Goal: Task Accomplishment & Management: Use online tool/utility

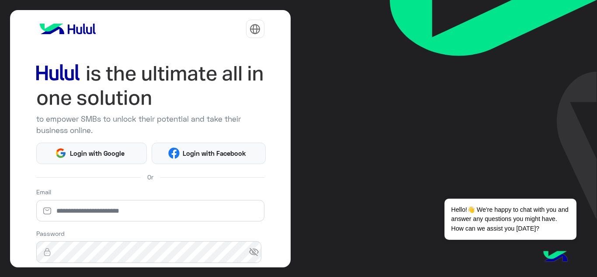
click at [419, 125] on img at bounding box center [493, 110] width 207 height 220
click at [81, 154] on span "Login with Google" at bounding box center [96, 153] width 61 height 10
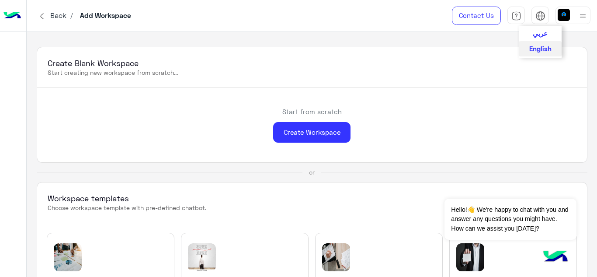
click at [539, 31] on span "عربي" at bounding box center [540, 33] width 15 height 8
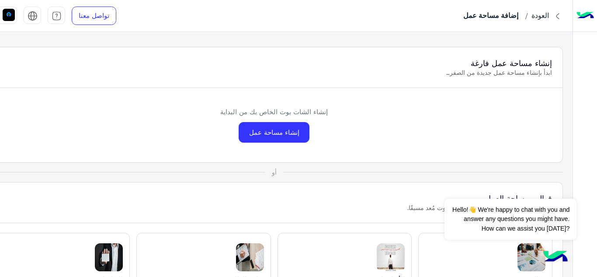
click at [582, 16] on img at bounding box center [585, 16] width 17 height 18
click at [583, 11] on img at bounding box center [585, 16] width 17 height 18
click at [271, 133] on div "إنشاء مساحة عمل" at bounding box center [274, 132] width 71 height 21
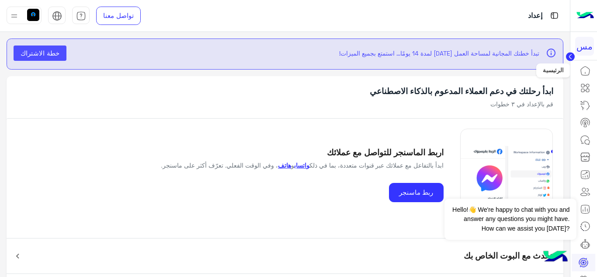
click at [587, 70] on icon at bounding box center [585, 71] width 10 height 10
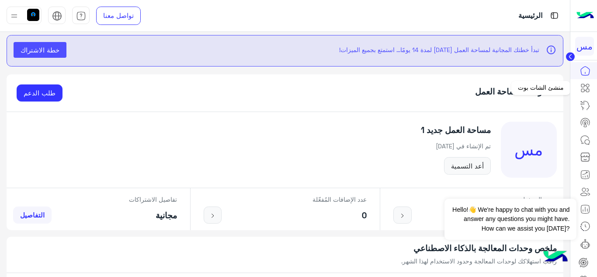
click at [588, 87] on icon at bounding box center [585, 88] width 10 height 10
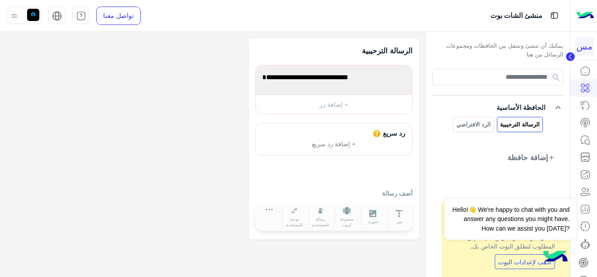
click at [570, 59] on circle at bounding box center [570, 56] width 9 height 9
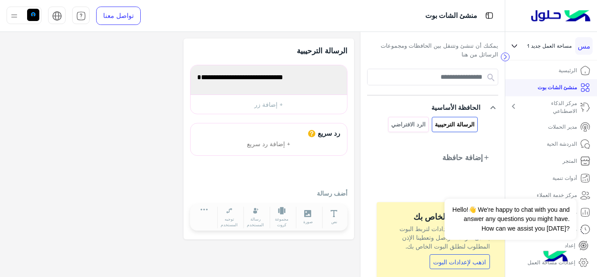
click at [507, 56] on circle at bounding box center [505, 57] width 8 height 8
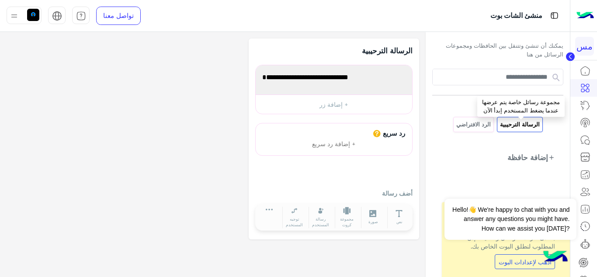
click at [517, 126] on p "الرسالة الترحيبية" at bounding box center [520, 124] width 41 height 10
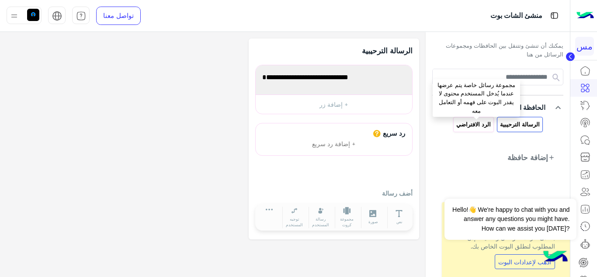
click at [469, 125] on p "الرد الافتراضي" at bounding box center [474, 124] width 36 height 10
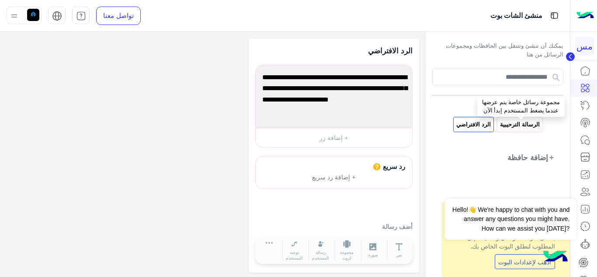
click at [517, 127] on p "الرسالة الترحيبية" at bounding box center [520, 124] width 41 height 10
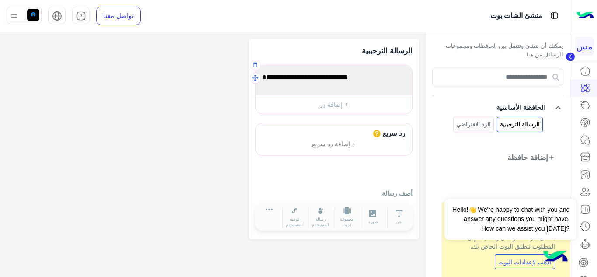
click at [348, 79] on span "أهلا بك فى أول مجموعة رسائل لك!" at bounding box center [333, 77] width 143 height 11
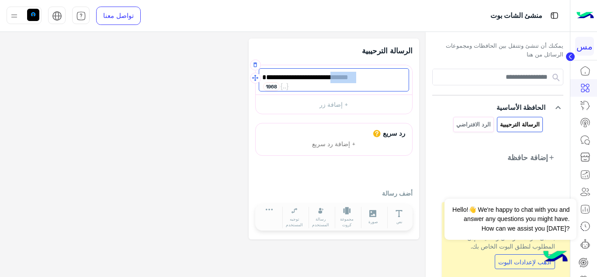
click at [348, 79] on span "أهلا بك فى أول مجموعة رسائل لك!" at bounding box center [333, 77] width 143 height 11
click at [243, 101] on div "**********" at bounding box center [213, 138] width 413 height 201
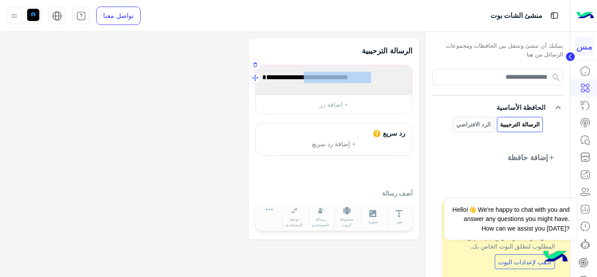
drag, startPoint x: 369, startPoint y: 74, endPoint x: 302, endPoint y: 80, distance: 66.7
click at [302, 80] on span "أهلا بك فى أول مجموعة رسائل لك!" at bounding box center [333, 77] width 143 height 11
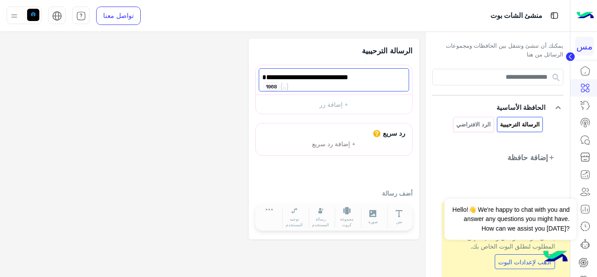
click at [175, 142] on div "**********" at bounding box center [213, 138] width 413 height 201
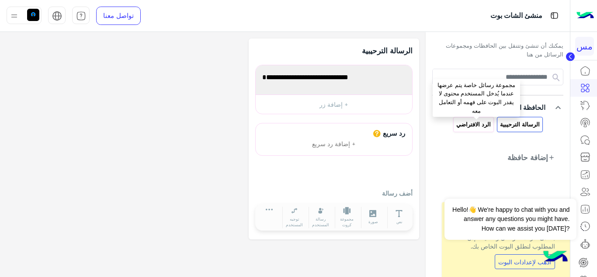
click at [475, 124] on p "الرد الافتراضي" at bounding box center [474, 124] width 36 height 10
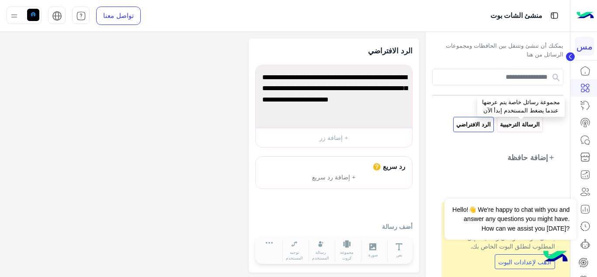
click at [521, 127] on p "الرسالة الترحيبية" at bounding box center [520, 124] width 41 height 10
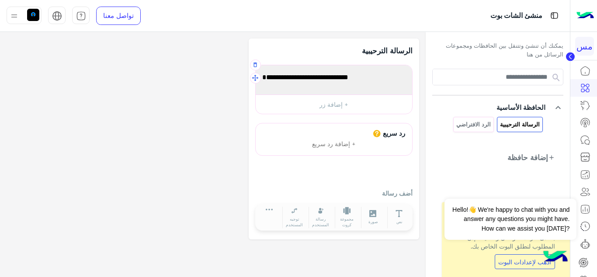
click at [381, 79] on span "أهلا بك فى أول مجموعة رسائل لك!" at bounding box center [333, 77] width 143 height 11
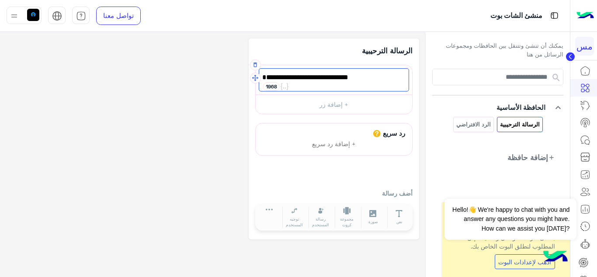
drag, startPoint x: 368, startPoint y: 77, endPoint x: 300, endPoint y: 75, distance: 68.3
click at [300, 75] on span "أهلا بك فى أول مجموعة رسائل لك!" at bounding box center [333, 77] width 143 height 11
type textarea "**********"
click at [340, 107] on button "+ إضافة زر" at bounding box center [334, 104] width 157 height 20
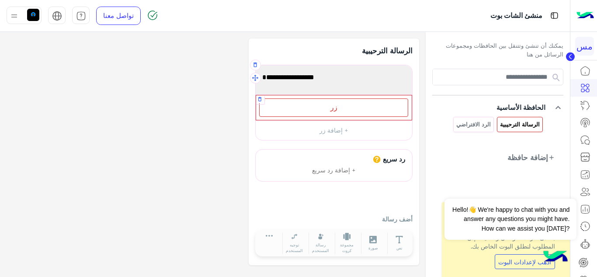
click at [327, 108] on div "زر" at bounding box center [333, 107] width 149 height 18
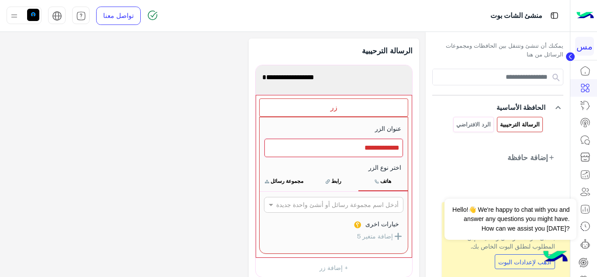
click at [232, 101] on div "**********" at bounding box center [213, 220] width 413 height 364
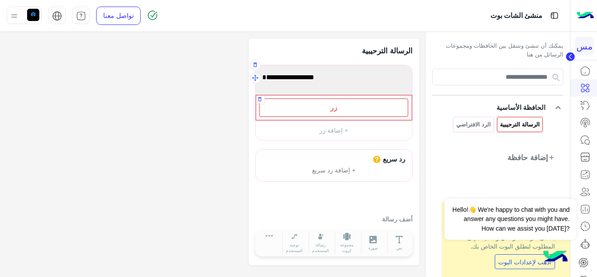
click at [339, 105] on div "زر" at bounding box center [333, 107] width 149 height 18
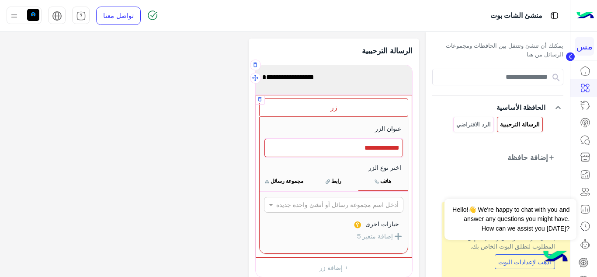
click at [357, 150] on div at bounding box center [334, 148] width 139 height 18
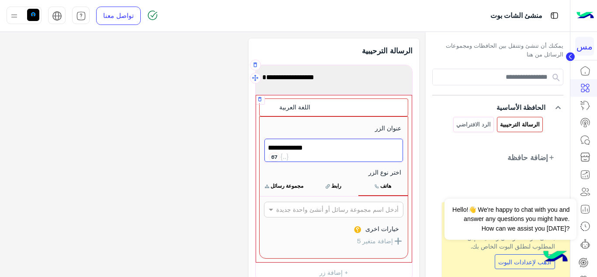
type textarea "**********"
click at [382, 151] on span "اللغة العربية" at bounding box center [334, 147] width 132 height 11
click at [235, 121] on div "**********" at bounding box center [213, 222] width 413 height 369
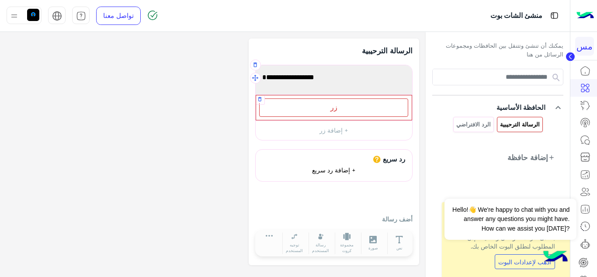
click at [347, 170] on span "+ إضافة رد سريع" at bounding box center [334, 169] width 44 height 7
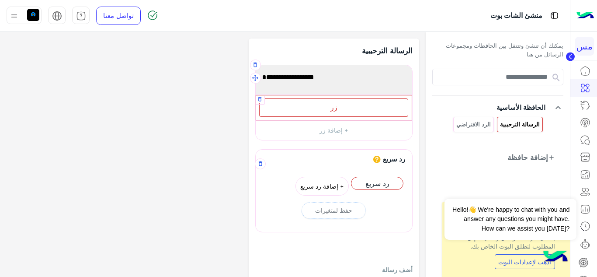
click at [315, 189] on button "+ إضافة رد سريع" at bounding box center [322, 186] width 53 height 19
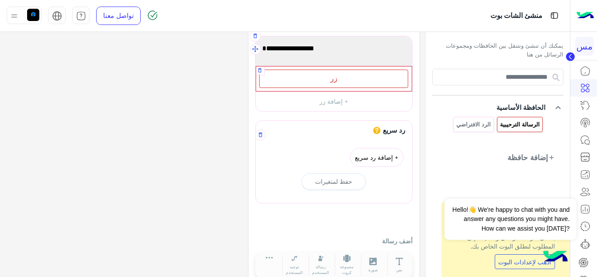
scroll to position [46, 0]
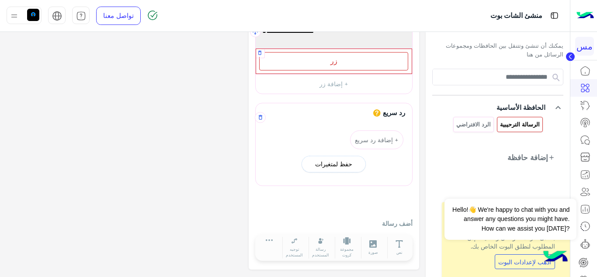
click at [349, 164] on div "حفظ لمتغيرات" at bounding box center [333, 163] width 37 height 9
click at [343, 186] on input "text" at bounding box center [334, 183] width 147 height 10
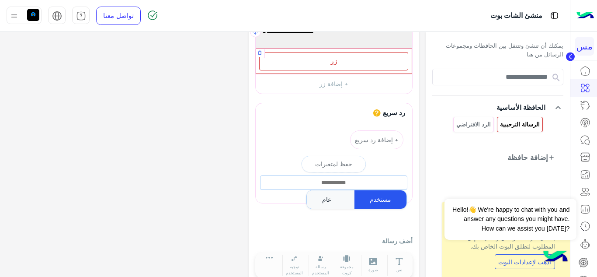
click at [191, 200] on div "**********" at bounding box center [213, 139] width 413 height 295
click at [384, 112] on h6 "رد سريع" at bounding box center [394, 112] width 27 height 8
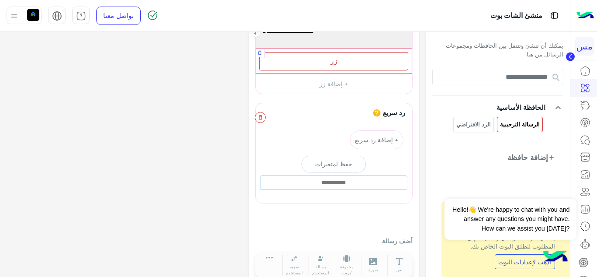
click at [259, 118] on icon "button" at bounding box center [259, 117] width 3 height 5
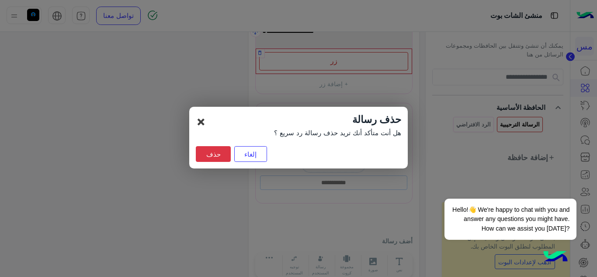
click at [203, 122] on span "×" at bounding box center [201, 122] width 10 height 20
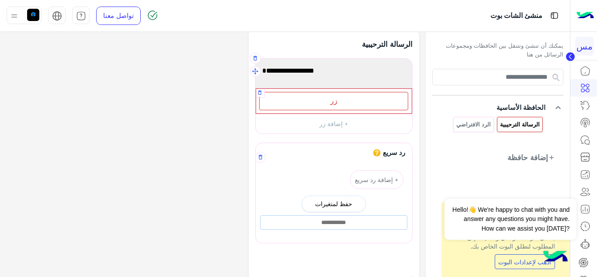
scroll to position [0, 0]
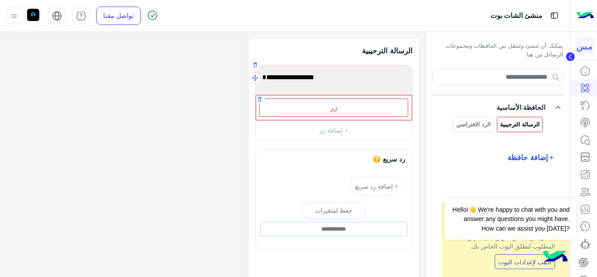
click at [534, 157] on span "إضافة حافظة" at bounding box center [528, 157] width 41 height 11
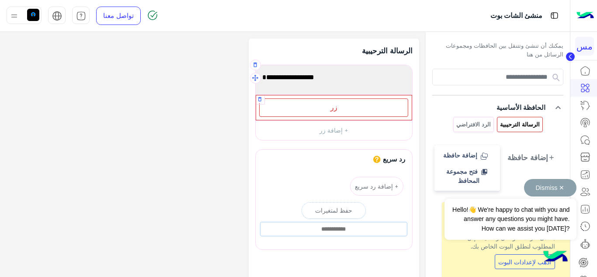
click at [563, 186] on button "Dismiss ✕" at bounding box center [550, 187] width 52 height 17
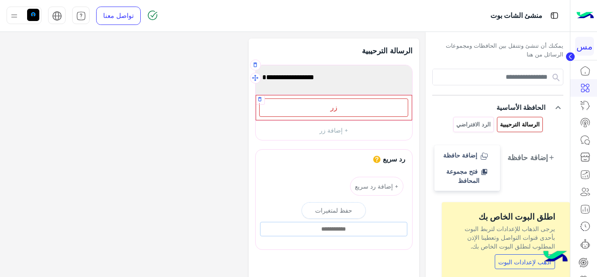
scroll to position [18, 0]
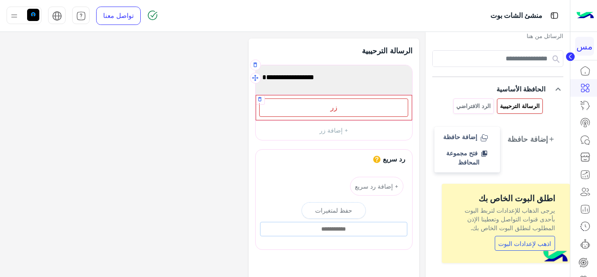
click at [512, 242] on link "اذهب لإعدادات البوت" at bounding box center [525, 243] width 60 height 15
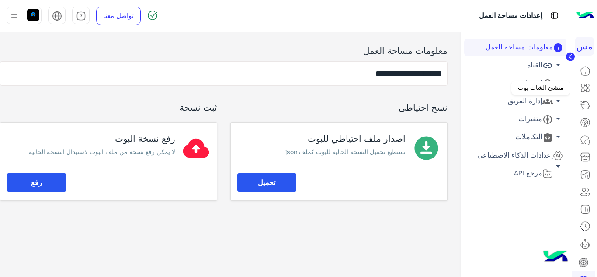
click at [585, 90] on icon at bounding box center [585, 88] width 10 height 10
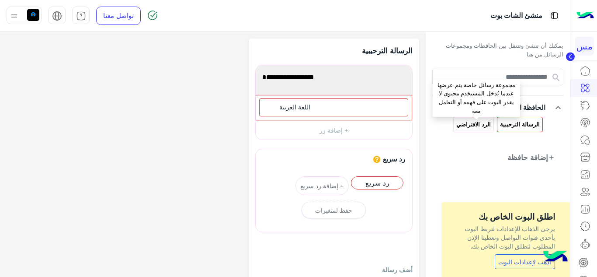
click at [481, 125] on p "الرد الافتراضي" at bounding box center [474, 124] width 36 height 10
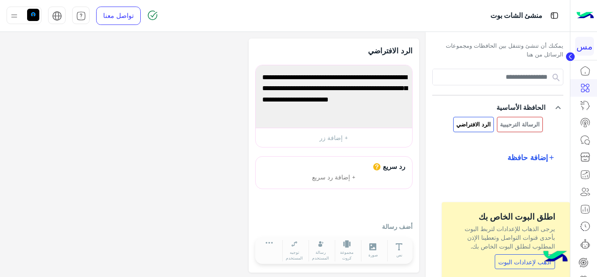
click at [535, 160] on span "إضافة حافظة" at bounding box center [528, 157] width 41 height 11
click at [471, 173] on span "فتح مجموعة المحافظ" at bounding box center [463, 176] width 33 height 17
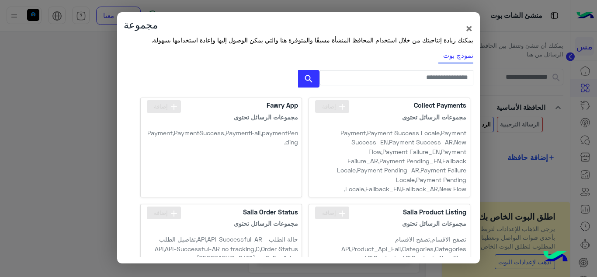
scroll to position [131, 0]
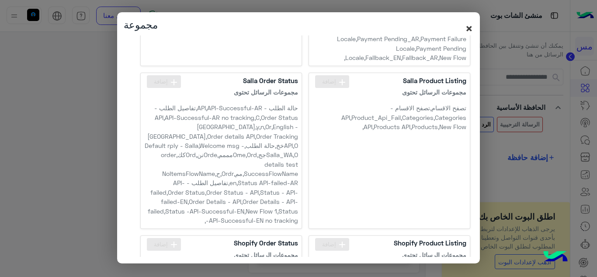
click at [468, 25] on span "×" at bounding box center [469, 28] width 8 height 16
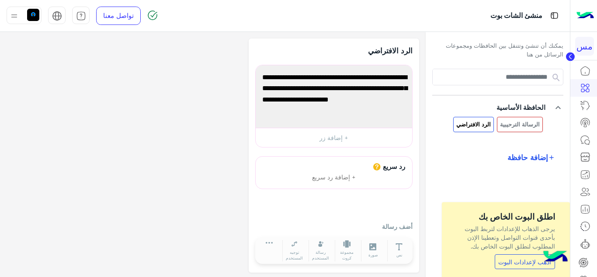
click at [524, 157] on span "إضافة حافظة" at bounding box center [528, 157] width 41 height 11
click at [461, 155] on span "إضافة حافظة" at bounding box center [460, 154] width 34 height 7
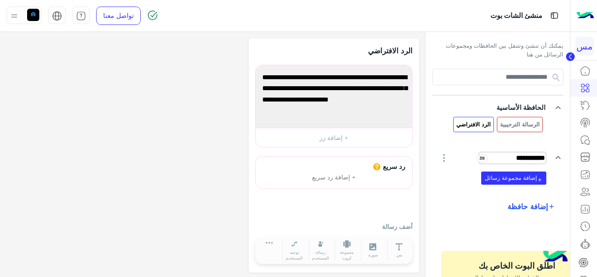
click at [523, 157] on input "**********" at bounding box center [513, 158] width 68 height 12
click at [513, 158] on input "**********" at bounding box center [513, 158] width 68 height 12
click at [530, 155] on input "**********" at bounding box center [513, 158] width 68 height 12
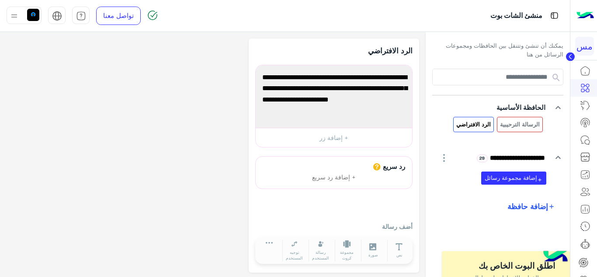
type input "**********"
click at [450, 157] on icon "button" at bounding box center [444, 158] width 10 height 10
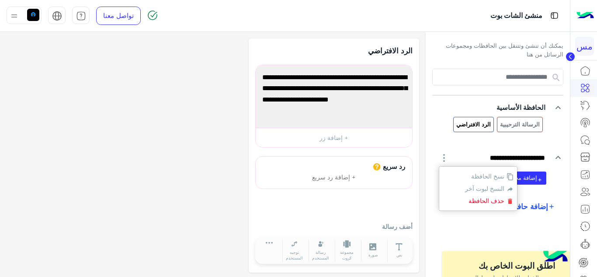
click at [436, 146] on app-playground-folders "**********" at bounding box center [498, 140] width 131 height 143
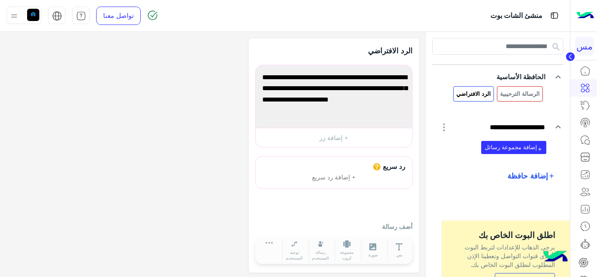
scroll to position [0, 0]
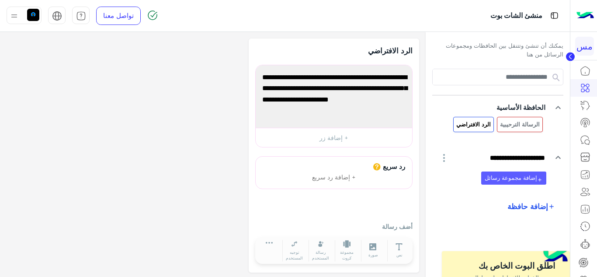
click at [518, 180] on button "add إضافة مجموعة رسائل" at bounding box center [514, 177] width 65 height 13
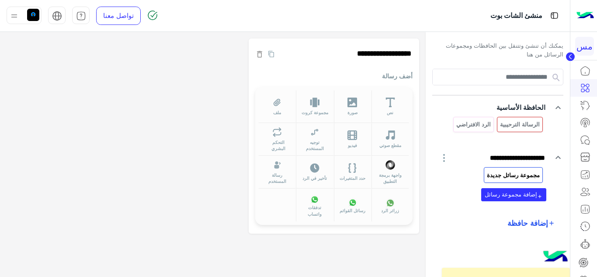
click at [445, 161] on icon "button" at bounding box center [444, 158] width 2 height 8
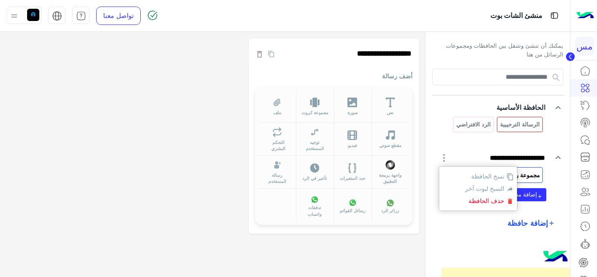
click at [442, 216] on app-playground-folders "**********" at bounding box center [498, 149] width 131 height 160
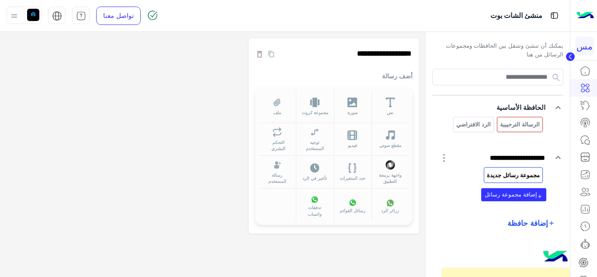
click at [530, 173] on p "مجموعة رسائل جديدة" at bounding box center [514, 175] width 54 height 10
click at [405, 77] on p "أضف رسالة" at bounding box center [333, 75] width 157 height 9
click at [403, 69] on div "**********" at bounding box center [333, 58] width 157 height 26
click at [403, 79] on p "أضف رسالة" at bounding box center [333, 75] width 157 height 9
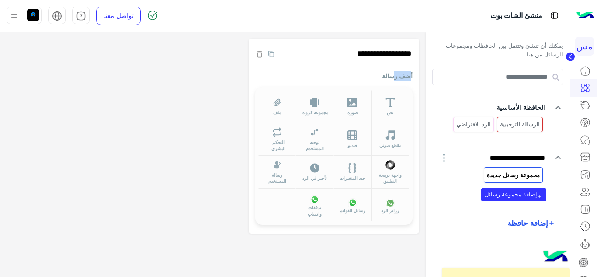
click at [403, 79] on p "أضف رسالة" at bounding box center [333, 75] width 157 height 9
click at [403, 76] on p "أضف رسالة" at bounding box center [333, 75] width 157 height 9
click at [370, 80] on p "أضف رسالة" at bounding box center [333, 75] width 157 height 9
click at [513, 175] on p "مجموعة رسائل جديدة" at bounding box center [514, 175] width 54 height 10
click at [384, 77] on p "أضف رسالة" at bounding box center [333, 75] width 157 height 9
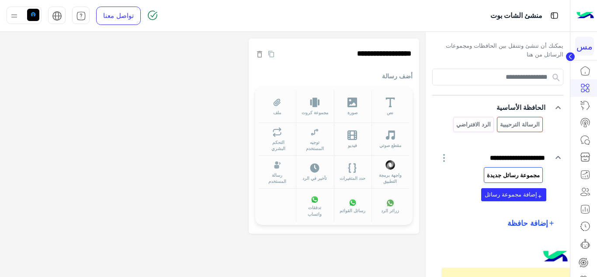
drag, startPoint x: 374, startPoint y: 73, endPoint x: 395, endPoint y: 72, distance: 20.6
click at [395, 72] on p "أضف رسالة" at bounding box center [333, 75] width 157 height 9
click at [395, 73] on p "أضف رسالة" at bounding box center [333, 75] width 157 height 9
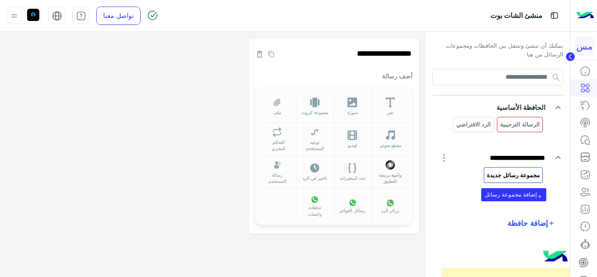
click at [403, 73] on p "أضف رسالة" at bounding box center [333, 75] width 157 height 9
click at [405, 74] on p "أضف رسالة" at bounding box center [333, 75] width 157 height 9
click at [415, 75] on div "**********" at bounding box center [334, 135] width 171 height 195
click at [396, 87] on div "أضف رسالة نص صورة مجموعة كروت ملف مقطع صوتي فيديو توجيه المستخدم التحكم البشري …" at bounding box center [333, 149] width 157 height 156
click at [395, 110] on button "نص" at bounding box center [391, 106] width 38 height 33
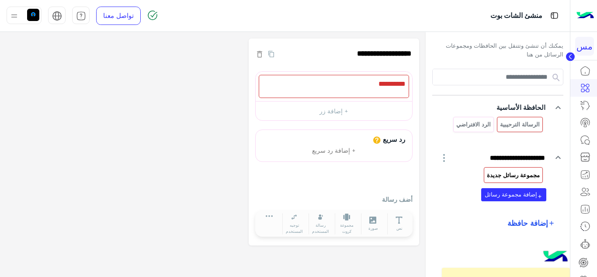
click at [511, 174] on p "مجموعة رسائل جديدة" at bounding box center [514, 175] width 54 height 10
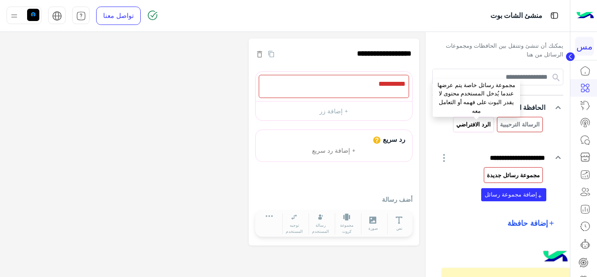
click at [472, 124] on p "الرد الافتراضي" at bounding box center [474, 124] width 36 height 10
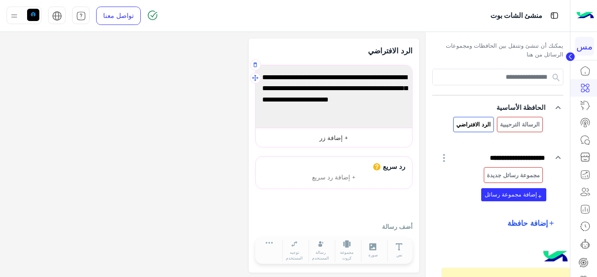
click at [346, 138] on button "+ إضافة زر" at bounding box center [334, 138] width 157 height 20
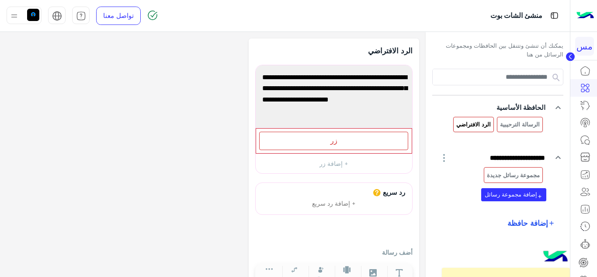
scroll to position [29, 0]
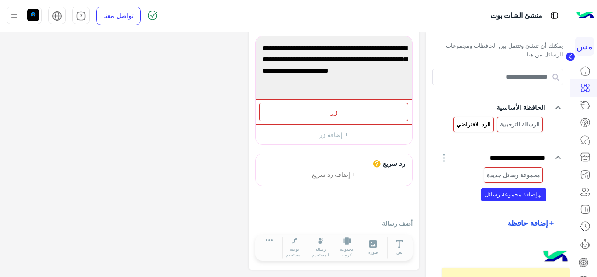
click at [397, 222] on p "أضف رسالة" at bounding box center [333, 223] width 157 height 9
click at [373, 108] on div "زر" at bounding box center [333, 112] width 149 height 18
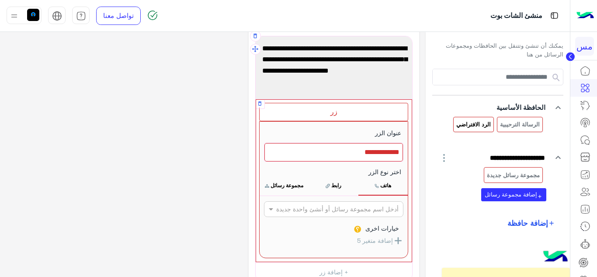
click at [328, 133] on div "عنوان الزر 80 اختر نوع الزر مجموعة رسائل رابط هاتف أدخل اسم مجموعة رسائل أو أنش…" at bounding box center [333, 189] width 149 height 137
click at [353, 151] on div at bounding box center [334, 152] width 139 height 18
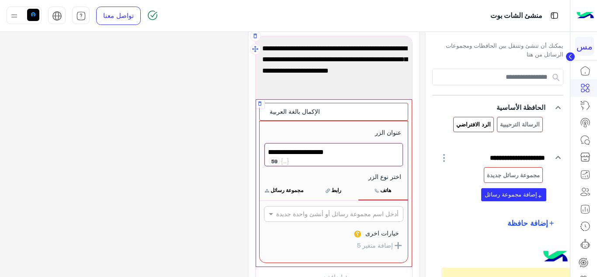
type textarea "**********"
click at [284, 193] on button "مجموعة رسائل" at bounding box center [284, 190] width 49 height 18
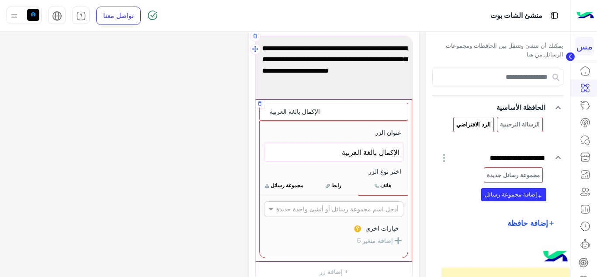
click at [298, 185] on button "مجموعة رسائل" at bounding box center [284, 185] width 49 height 18
click at [272, 206] on span at bounding box center [270, 208] width 11 height 9
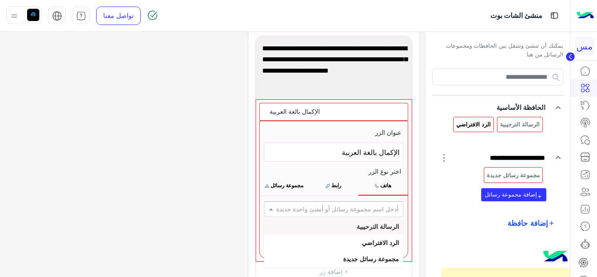
scroll to position [73, 0]
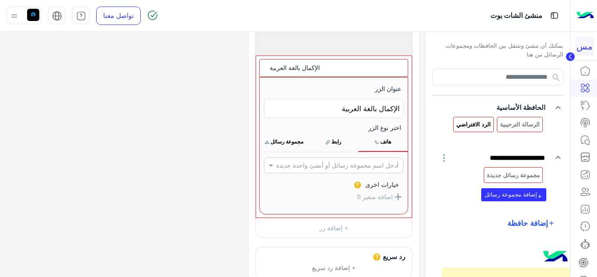
click at [226, 193] on div "**********" at bounding box center [213, 164] width 413 height 397
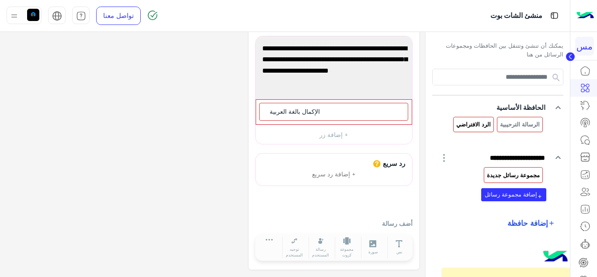
click at [514, 176] on p "مجموعة رسائل جديدة" at bounding box center [514, 175] width 54 height 10
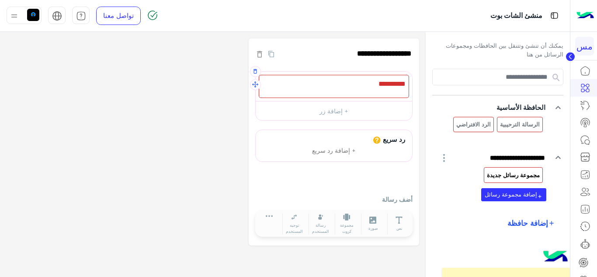
click at [366, 88] on div at bounding box center [334, 86] width 150 height 23
paste textarea "**********"
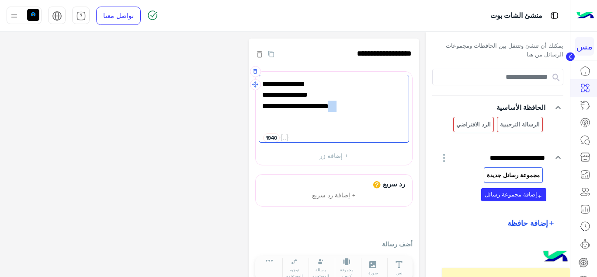
drag, startPoint x: 329, startPoint y: 107, endPoint x: 334, endPoint y: 105, distance: 5.1
click at [334, 105] on span "3️⃣ تقديم طلب مباشرة 📝" at bounding box center [333, 106] width 143 height 11
drag, startPoint x: 342, startPoint y: 96, endPoint x: 349, endPoint y: 95, distance: 8.0
click at [349, 95] on span "2️⃣ عروض جاهزة 🚗" at bounding box center [333, 94] width 143 height 11
drag, startPoint x: 344, startPoint y: 84, endPoint x: 349, endPoint y: 86, distance: 6.1
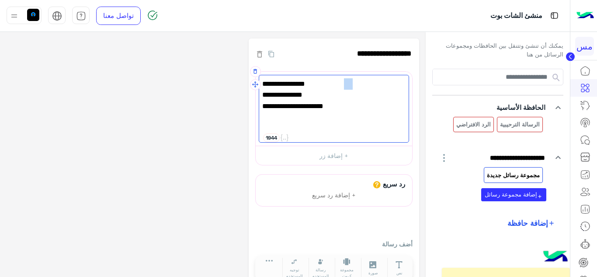
click at [349, 86] on span "1️⃣ حسب القسط 💰" at bounding box center [333, 83] width 143 height 11
click at [388, 86] on span "1️⃣ حسب القسط 💰" at bounding box center [333, 83] width 143 height 11
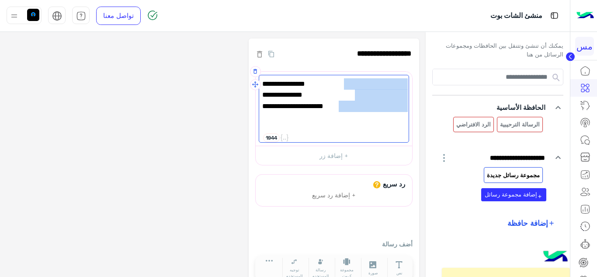
drag, startPoint x: 388, startPoint y: 85, endPoint x: 382, endPoint y: 111, distance: 26.0
click at [382, 111] on div "1️⃣ حسب القسط 💰 2️⃣ عروض جاهزة 3️⃣ تقديم طلب مباشرة" at bounding box center [334, 109] width 150 height 68
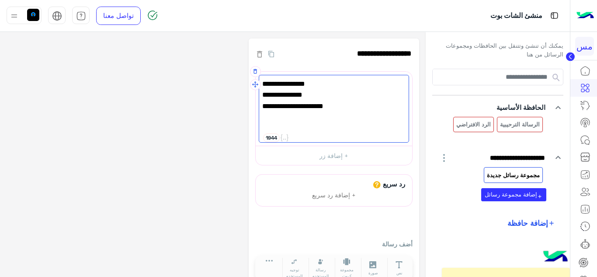
paste textarea "** ***"
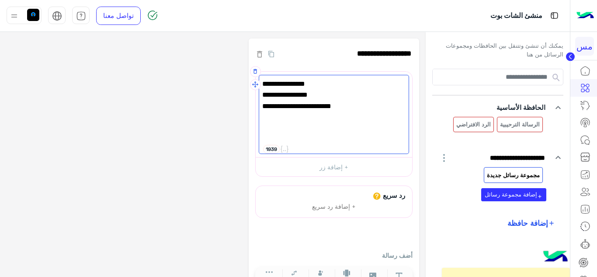
type textarea "**********"
drag, startPoint x: 395, startPoint y: 84, endPoint x: 356, endPoint y: 83, distance: 38.9
click at [356, 83] on span "1️⃣ حسب القسط 💰" at bounding box center [333, 83] width 143 height 11
drag, startPoint x: 366, startPoint y: 84, endPoint x: 154, endPoint y: 138, distance: 219.2
click at [154, 138] on div "**********" at bounding box center [213, 169] width 413 height 263
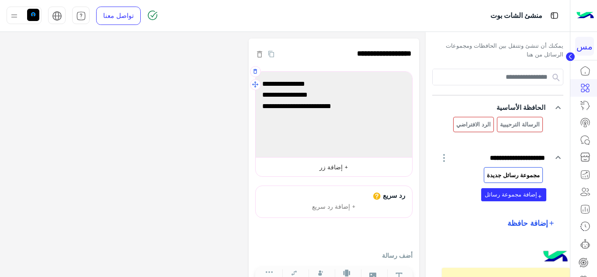
click at [318, 165] on button "+ إضافة زر" at bounding box center [334, 167] width 157 height 20
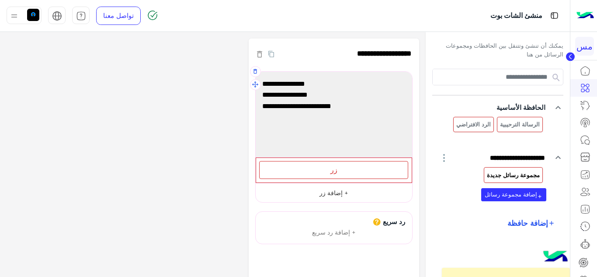
click at [347, 196] on button "+ إضافة زر" at bounding box center [334, 193] width 157 height 20
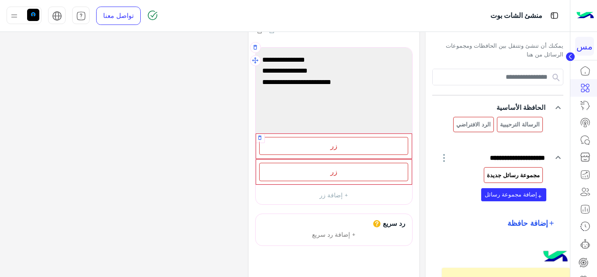
scroll to position [44, 0]
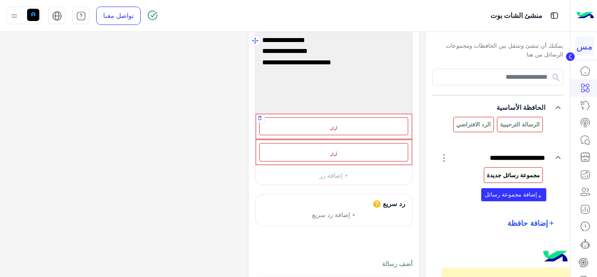
click at [340, 121] on div "زر" at bounding box center [333, 126] width 149 height 18
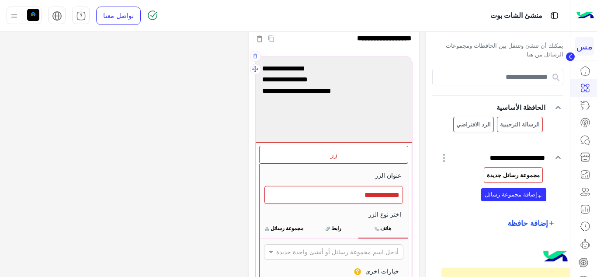
scroll to position [0, 0]
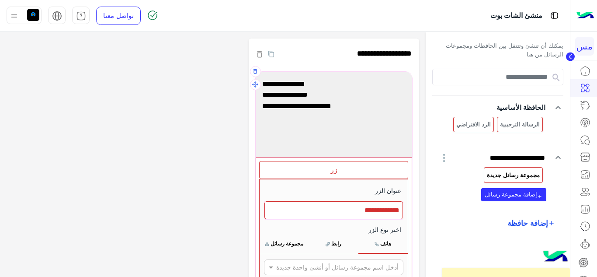
click at [395, 84] on span "1️⃣ حسب القسط 💰" at bounding box center [333, 83] width 143 height 11
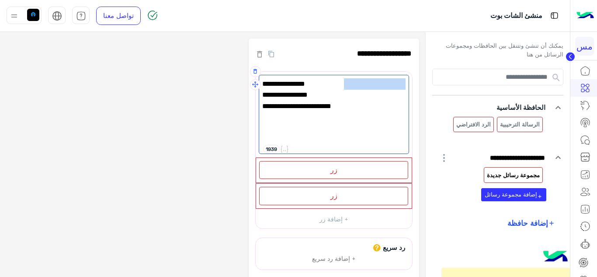
drag, startPoint x: 405, startPoint y: 83, endPoint x: 337, endPoint y: 82, distance: 68.2
click at [337, 82] on span "1️⃣ حسب القسط 💰" at bounding box center [333, 83] width 143 height 11
click at [334, 169] on span "زر" at bounding box center [334, 169] width 7 height 8
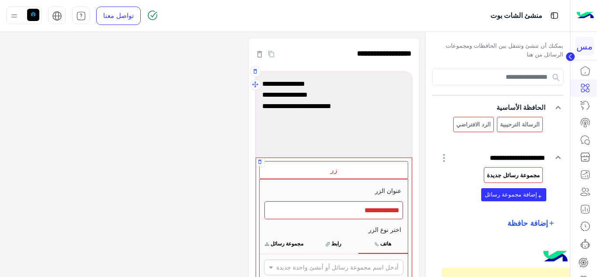
click at [359, 214] on div at bounding box center [334, 210] width 139 height 18
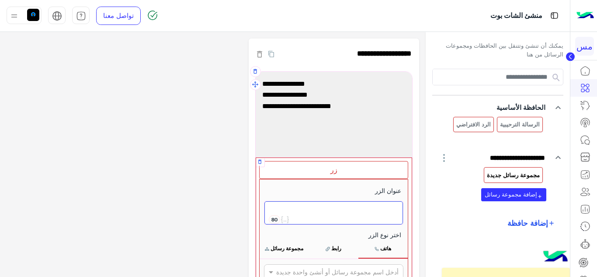
paste textarea "**********"
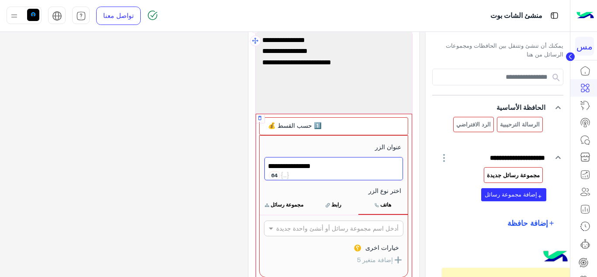
type textarea "**********"
click at [279, 206] on button "مجموعة رسائل" at bounding box center [284, 205] width 49 height 18
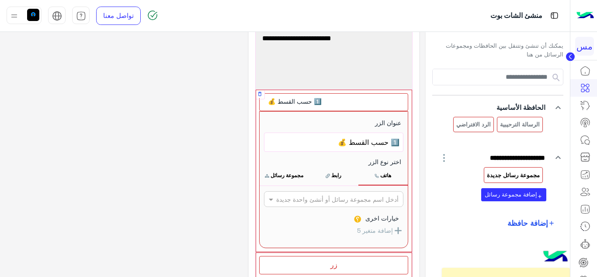
scroll to position [131, 0]
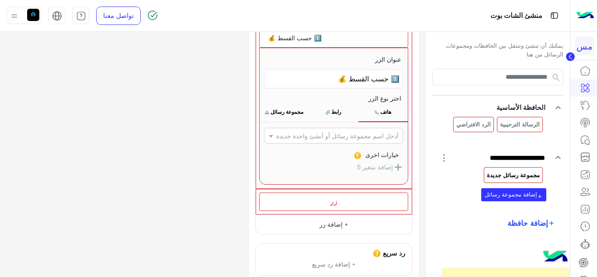
click at [339, 222] on button "+ إضافة زر" at bounding box center [334, 224] width 157 height 20
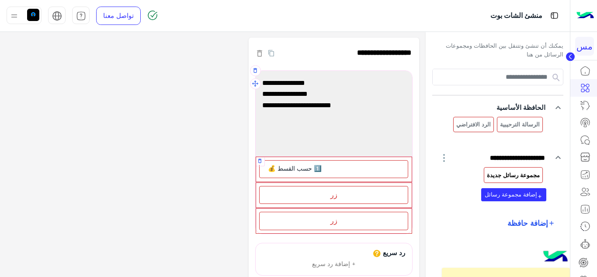
scroll to position [0, 0]
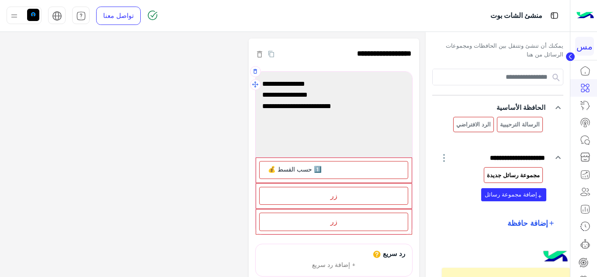
click at [407, 94] on div "1️⃣ حسب القسط 💰 2️⃣ عروض جاهزة 🚗 3️⃣ تقديم طلب مباشرة 📝" at bounding box center [334, 114] width 150 height 79
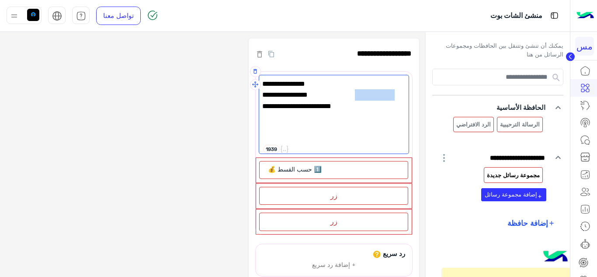
drag, startPoint x: 356, startPoint y: 95, endPoint x: 394, endPoint y: 97, distance: 37.2
click at [394, 97] on span "2️⃣ عروض جاهزة 🚗" at bounding box center [333, 94] width 143 height 11
click at [395, 96] on span "2️⃣ عروض جاهزة 🚗" at bounding box center [333, 94] width 143 height 11
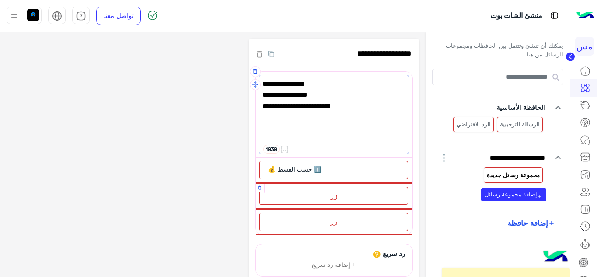
click at [323, 194] on div "زر" at bounding box center [333, 196] width 149 height 18
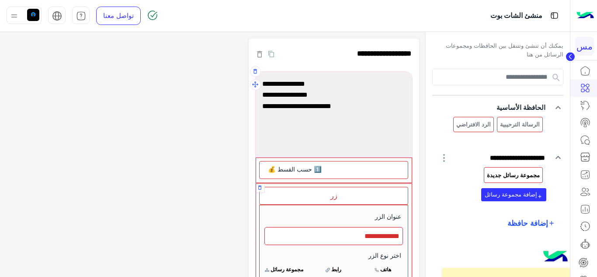
click at [349, 230] on div at bounding box center [334, 236] width 139 height 18
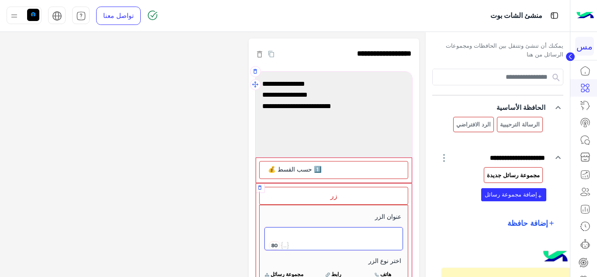
paste textarea "**********"
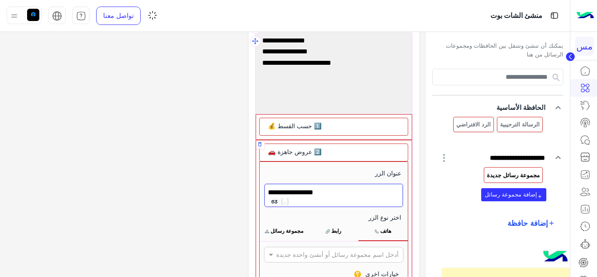
scroll to position [44, 0]
type textarea "**********"
click at [288, 228] on button "مجموعة رسائل" at bounding box center [284, 230] width 49 height 18
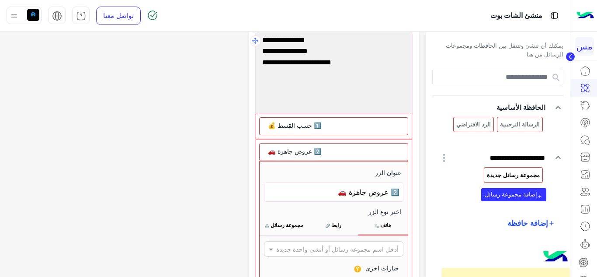
click at [386, 64] on span "3️⃣ تقديم طلب مباشرة 📝" at bounding box center [333, 62] width 143 height 11
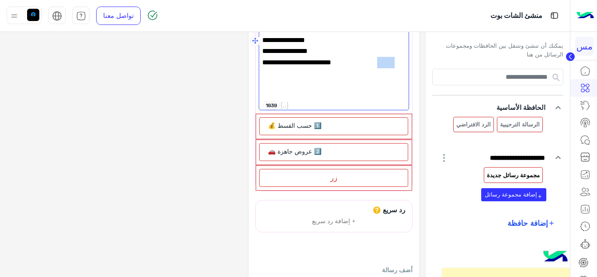
click at [386, 64] on span "3️⃣ تقديم طلب مباشرة 📝" at bounding box center [333, 62] width 143 height 11
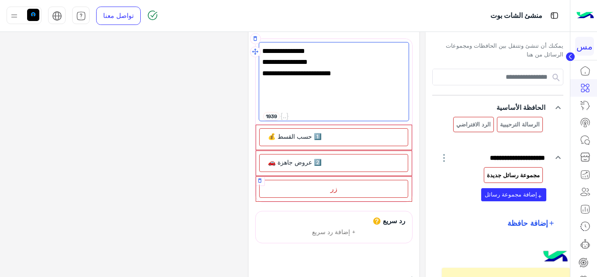
click at [338, 185] on div "زر" at bounding box center [333, 189] width 149 height 18
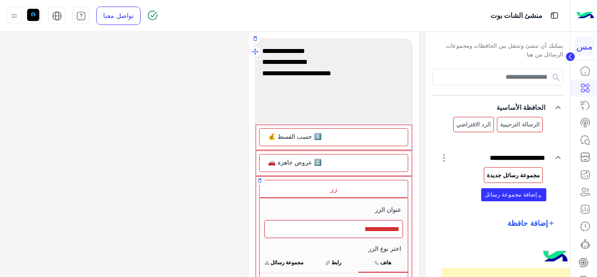
click at [338, 229] on div at bounding box center [334, 229] width 139 height 18
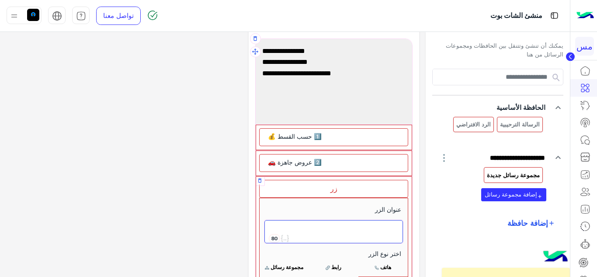
paste textarea "**********"
type textarea "**********"
click at [227, 185] on div "**********" at bounding box center [213, 237] width 413 height 463
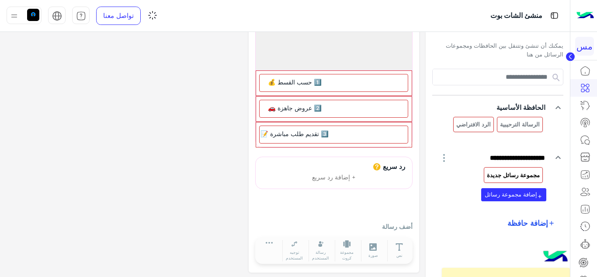
scroll to position [90, 0]
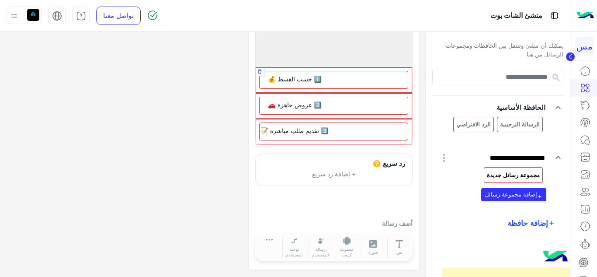
click at [306, 75] on div "1️⃣ حسب القسط 💰" at bounding box center [293, 79] width 63 height 10
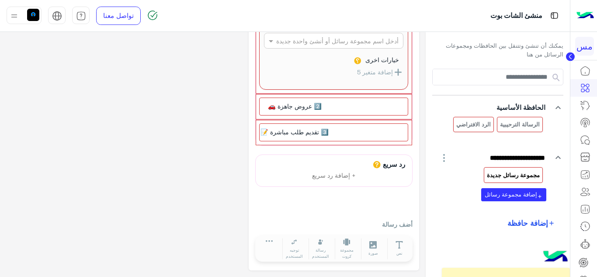
scroll to position [227, 0]
click at [369, 190] on div "رد سريع + إضافة رد سريع أضف رسالة نص صورة مجموعة كروت ملف مقطع صوتي فيديو توجيه…" at bounding box center [333, 208] width 157 height 109
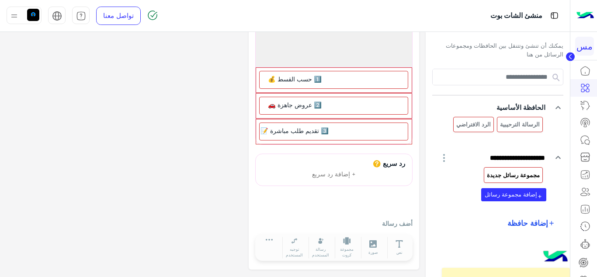
scroll to position [90, 0]
click at [335, 175] on span "+ إضافة رد سريع" at bounding box center [334, 173] width 44 height 7
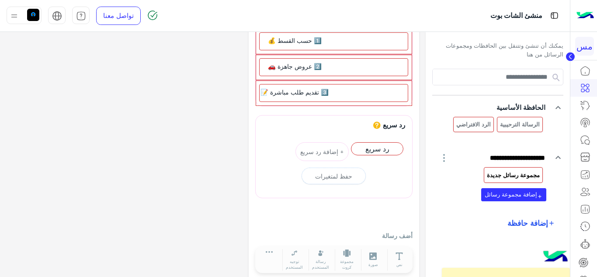
scroll to position [141, 0]
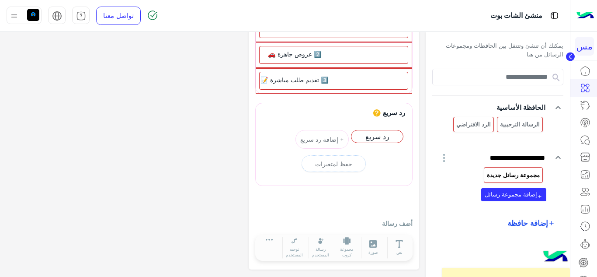
click at [393, 214] on div "رد سريع يجب أن يكون الرد السريع أو رسالة المستخدم بعد محتوى رسالة كرسالة نصية أ…" at bounding box center [333, 183] width 157 height 160
click at [391, 221] on p "أضف رسالة" at bounding box center [333, 223] width 157 height 9
click at [386, 217] on div "رد سريع يجب أن يكون الرد السريع أو رسالة المستخدم بعد محتوى رسالة كرسالة نصية أ…" at bounding box center [333, 183] width 157 height 160
click at [372, 207] on div "رد سريع يجب أن يكون الرد السريع أو رسالة المستخدم بعد محتوى رسالة كرسالة نصية أ…" at bounding box center [333, 183] width 157 height 160
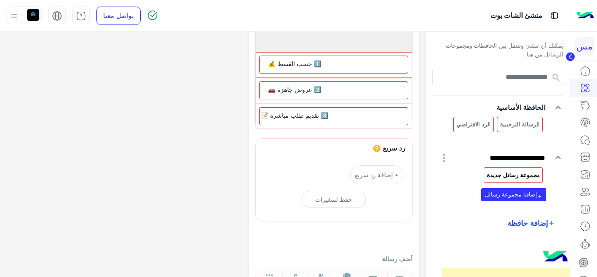
scroll to position [53, 0]
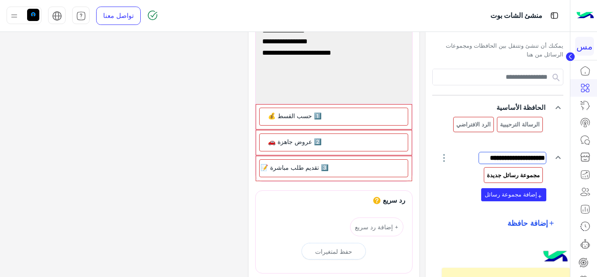
click at [517, 157] on input "**********" at bounding box center [513, 158] width 68 height 12
click at [527, 157] on input "**********" at bounding box center [513, 158] width 68 height 12
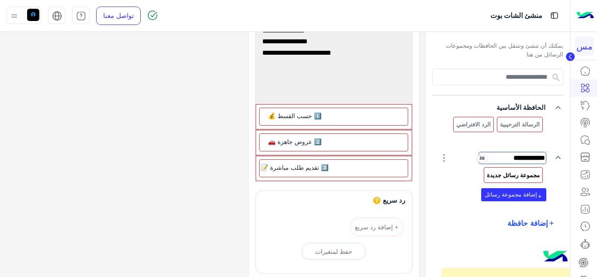
click at [527, 157] on input "**********" at bounding box center [513, 158] width 68 height 12
type input "**********"
click at [431, 144] on div "**********" at bounding box center [498, 140] width 144 height 216
click at [465, 198] on div "مجموعة رسائل جديدة add إضافة مجموعة رسائل" at bounding box center [493, 184] width 108 height 34
click at [555, 157] on icon "keyboard_arrow_down" at bounding box center [558, 157] width 10 height 10
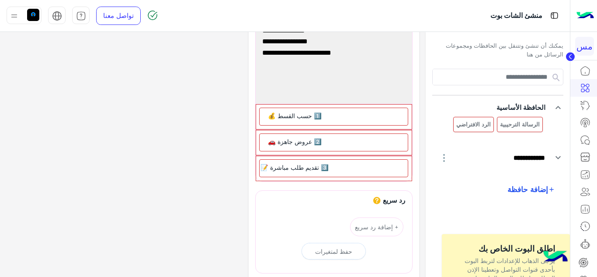
click at [555, 157] on icon "keyboard_arrow_down" at bounding box center [558, 157] width 10 height 10
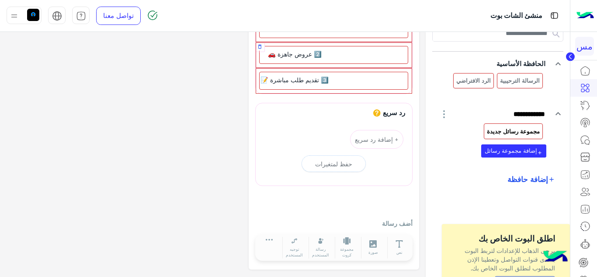
scroll to position [97, 0]
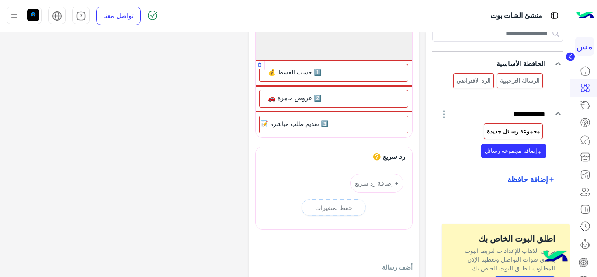
click at [309, 76] on span "1️⃣ حسب القسط 💰" at bounding box center [295, 72] width 54 height 8
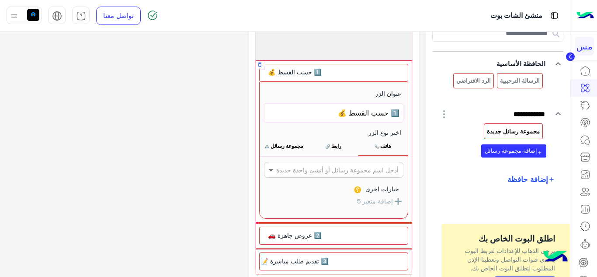
click at [275, 167] on span at bounding box center [270, 169] width 11 height 9
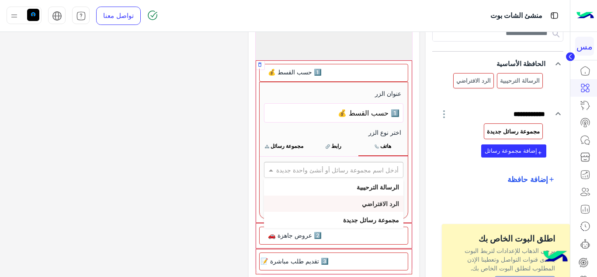
click at [381, 202] on b "الرد الافتراضي" at bounding box center [380, 203] width 37 height 7
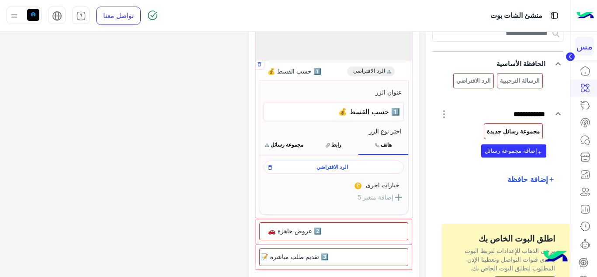
click at [325, 182] on div "خيارات اخرى" at bounding box center [334, 186] width 132 height 12
click at [337, 166] on span "الرد الافتراضي" at bounding box center [333, 167] width 128 height 8
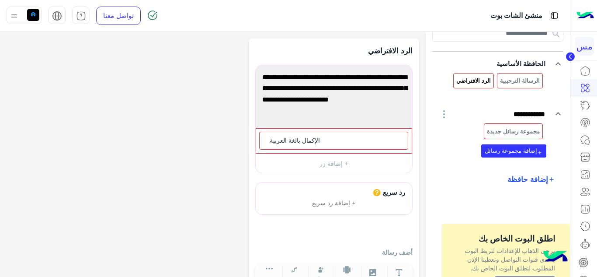
scroll to position [0, 0]
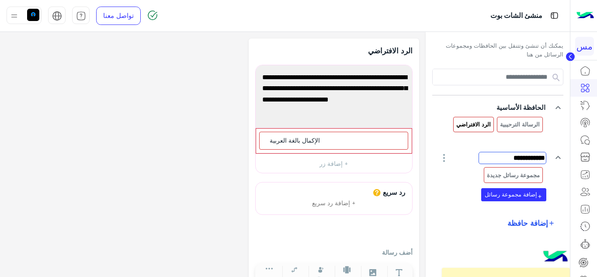
click at [511, 157] on input "**********" at bounding box center [513, 158] width 68 height 12
click at [558, 156] on icon "keyboard_arrow_down" at bounding box center [558, 157] width 10 height 10
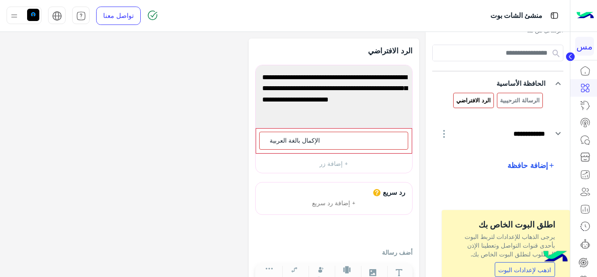
scroll to position [44, 0]
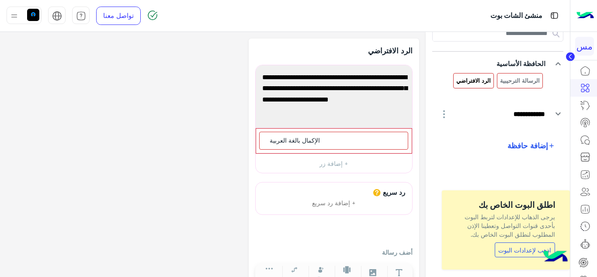
click at [447, 116] on icon "button" at bounding box center [444, 114] width 10 height 10
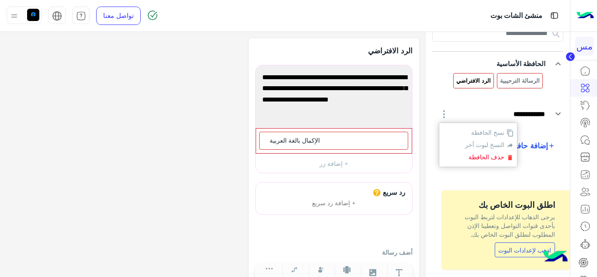
click at [203, 137] on div "**********" at bounding box center [213, 168] width 413 height 260
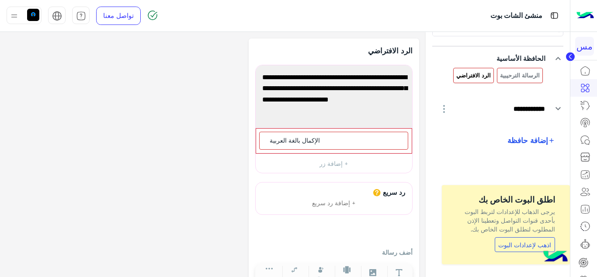
scroll to position [50, 0]
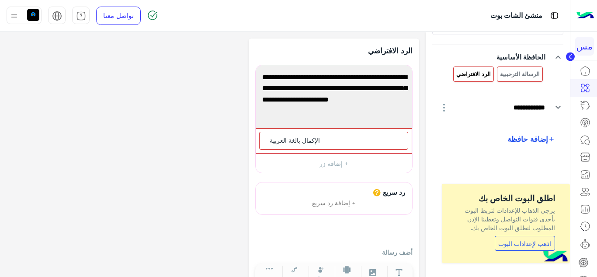
click at [519, 137] on span "إضافة حافظة" at bounding box center [528, 138] width 41 height 11
click at [455, 138] on span "إضافة حافظة" at bounding box center [460, 136] width 34 height 7
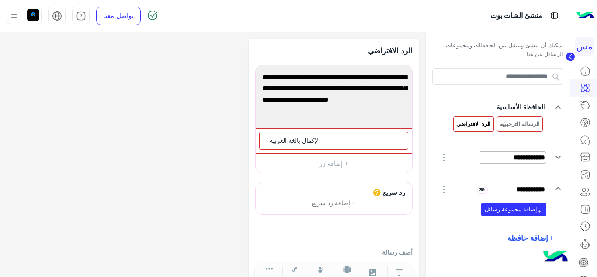
scroll to position [0, 0]
click at [515, 156] on input "**********" at bounding box center [513, 158] width 68 height 12
click at [493, 160] on input "**********" at bounding box center [513, 158] width 68 height 12
click at [559, 157] on icon "keyboard_arrow_down" at bounding box center [558, 157] width 10 height 10
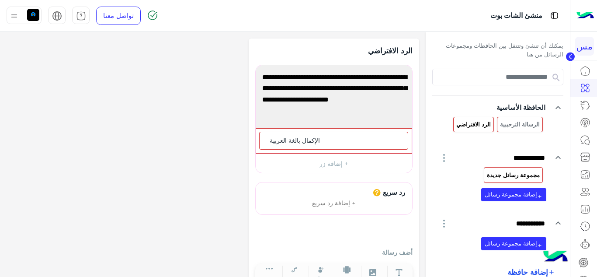
scroll to position [44, 0]
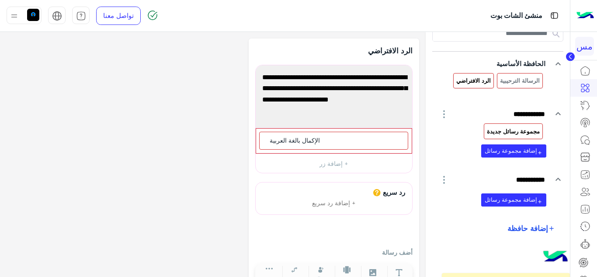
click at [513, 134] on p "مجموعة رسائل جديدة" at bounding box center [514, 131] width 54 height 10
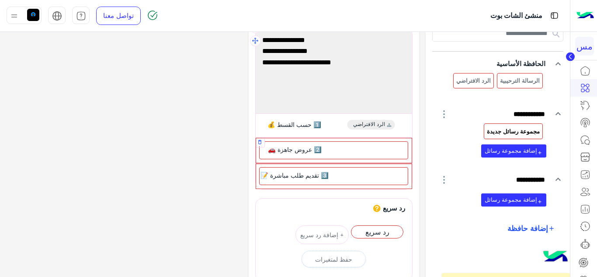
click at [381, 147] on div "2️⃣ عروض جاهزة 🚗" at bounding box center [333, 150] width 149 height 18
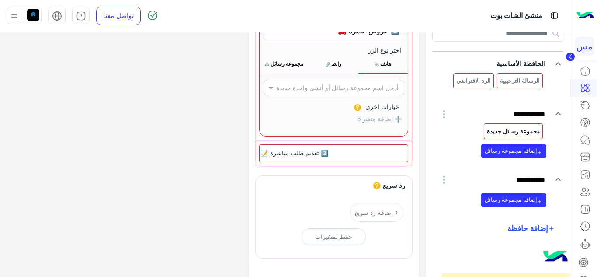
scroll to position [219, 0]
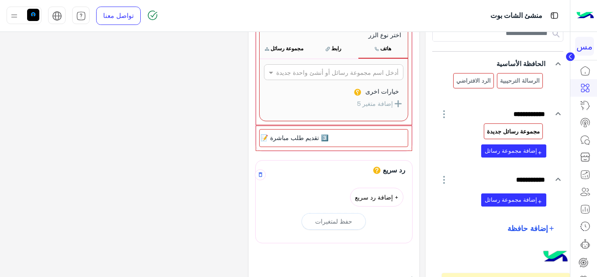
click at [383, 200] on button "+ إضافة رد سريع" at bounding box center [376, 197] width 53 height 19
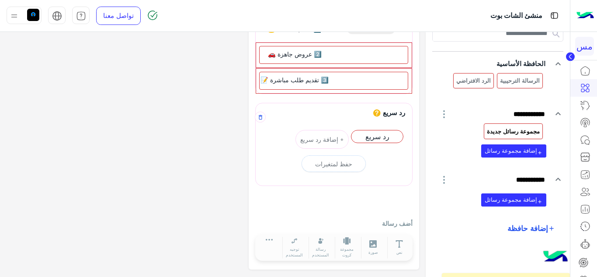
scroll to position [95, 0]
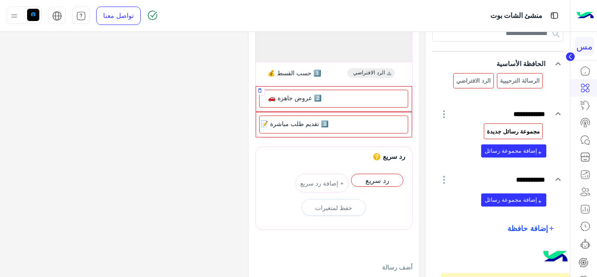
click at [382, 98] on div "2️⃣ عروض جاهزة 🚗" at bounding box center [333, 99] width 149 height 18
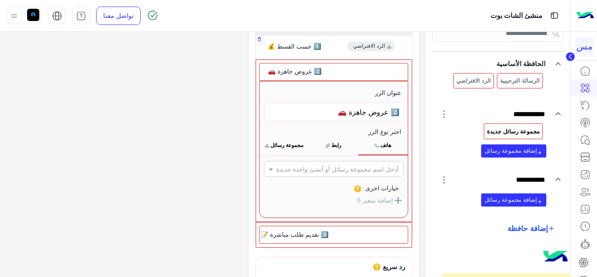
scroll to position [131, 0]
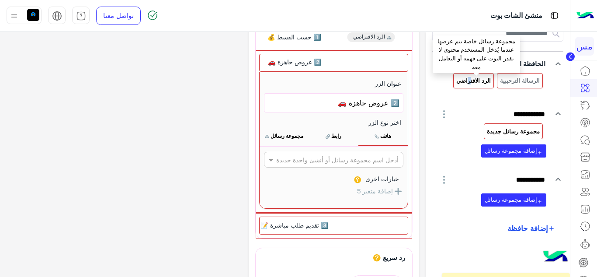
click at [475, 84] on p "الرد الافتراضي" at bounding box center [474, 81] width 36 height 10
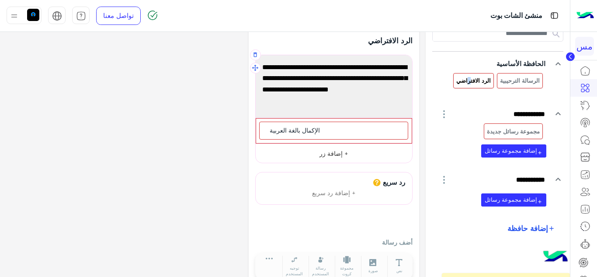
scroll to position [0, 0]
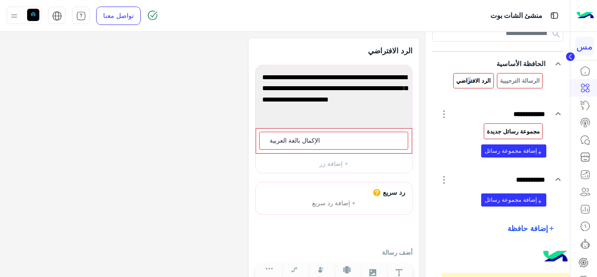
click at [503, 131] on p "مجموعة رسائل جديدة" at bounding box center [514, 131] width 54 height 10
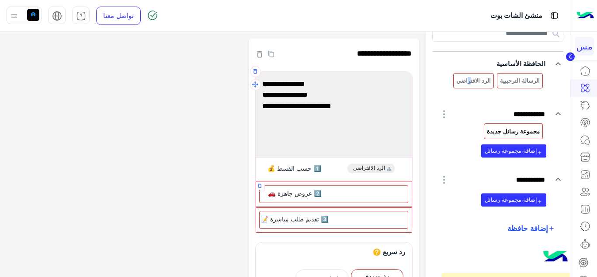
scroll to position [44, 0]
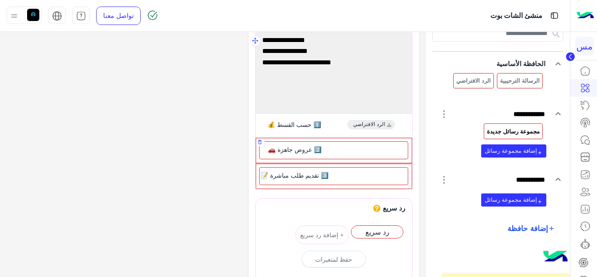
click at [368, 149] on div "2️⃣ عروض جاهزة 🚗" at bounding box center [333, 150] width 149 height 18
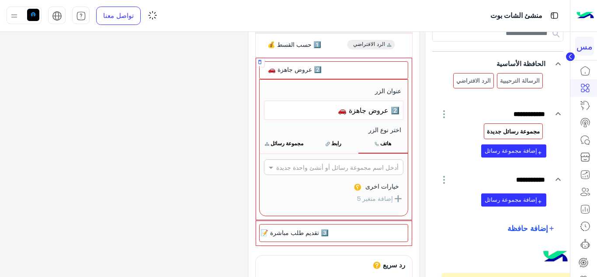
scroll to position [131, 0]
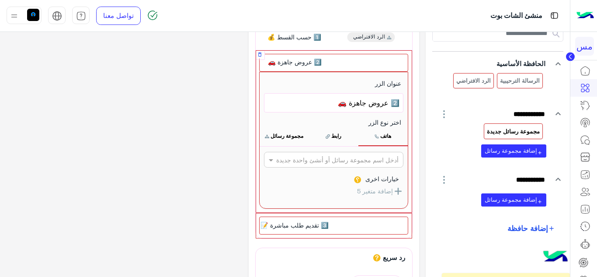
click at [298, 137] on button "مجموعة رسائل" at bounding box center [284, 136] width 49 height 18
click at [291, 136] on button "مجموعة رسائل" at bounding box center [284, 136] width 49 height 18
click at [298, 136] on button "مجموعة رسائل" at bounding box center [284, 136] width 49 height 18
click at [342, 135] on button "رابط" at bounding box center [333, 136] width 49 height 18
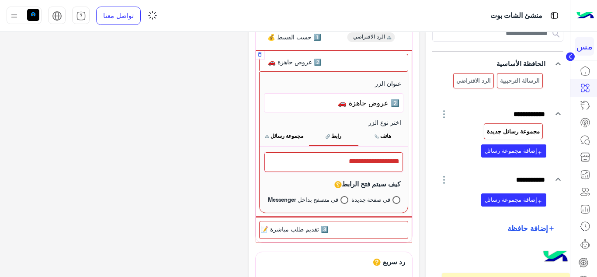
click at [289, 132] on button "مجموعة رسائل" at bounding box center [284, 136] width 49 height 18
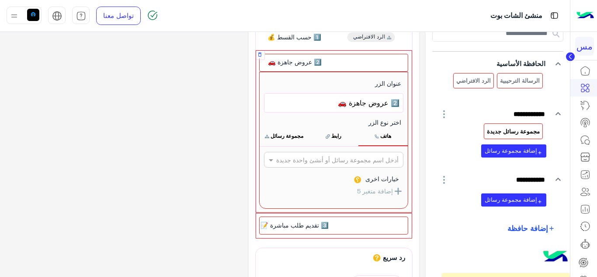
click at [352, 157] on input "text" at bounding box center [348, 159] width 101 height 9
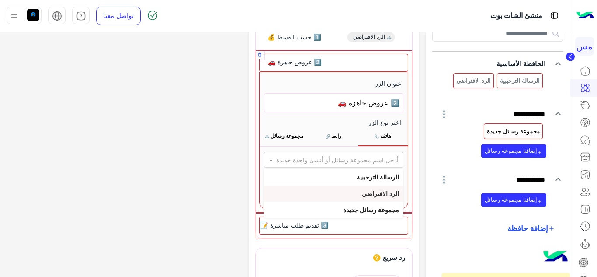
click at [390, 194] on b "الرد الافتراضي" at bounding box center [380, 193] width 37 height 7
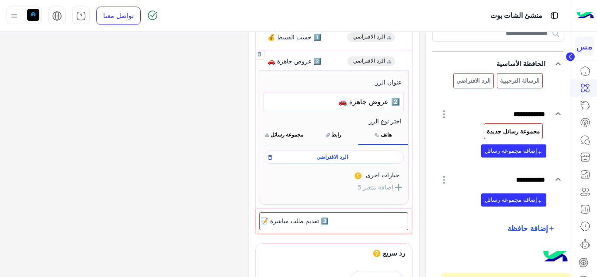
click at [295, 136] on button "مجموعة رسائل" at bounding box center [284, 135] width 50 height 18
click at [272, 157] on icon at bounding box center [270, 157] width 3 height 5
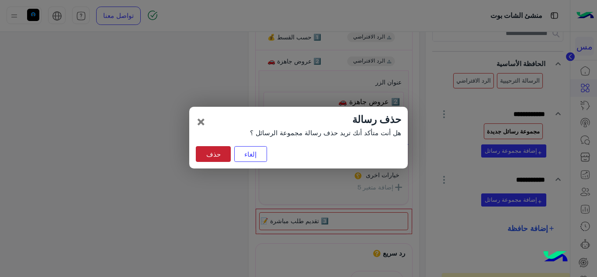
click at [218, 151] on button "حذف" at bounding box center [213, 154] width 35 height 16
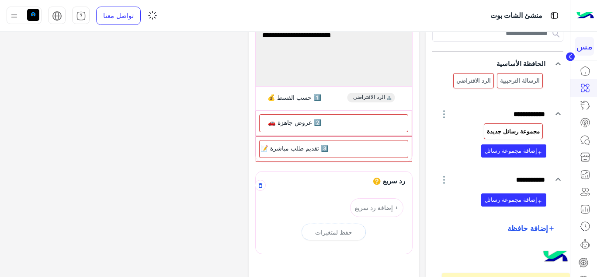
scroll to position [44, 0]
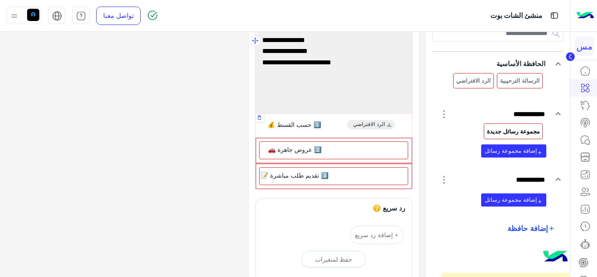
click at [300, 126] on span "1️⃣ حسب القسط 💰" at bounding box center [295, 125] width 54 height 8
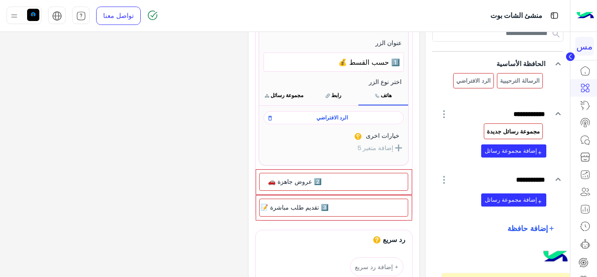
scroll to position [131, 0]
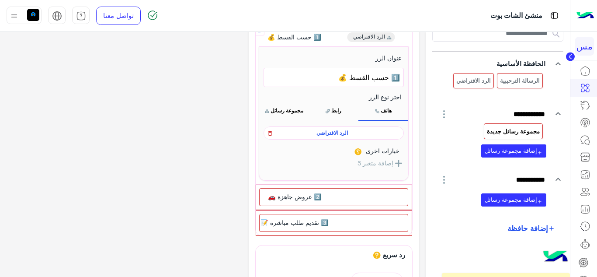
click at [271, 132] on icon at bounding box center [270, 133] width 3 height 5
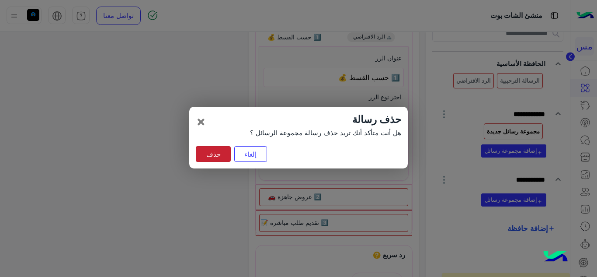
click at [226, 151] on button "حذف" at bounding box center [213, 154] width 35 height 16
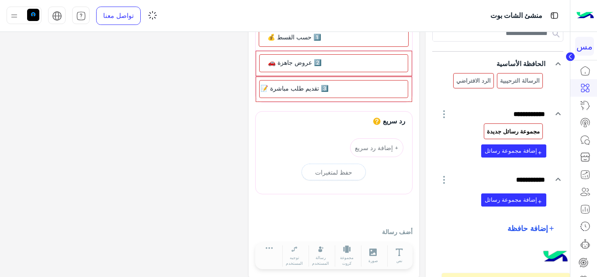
scroll to position [88, 0]
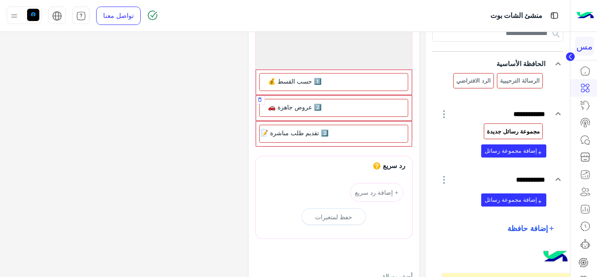
click at [290, 107] on span "2️⃣ عروض جاهزة 🚗" at bounding box center [295, 107] width 54 height 8
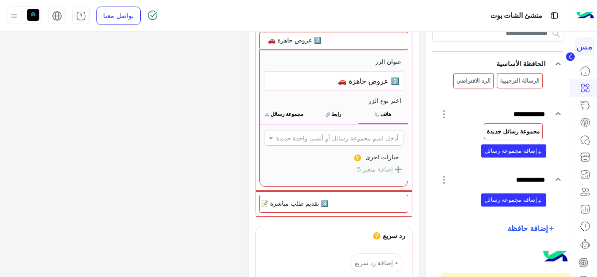
scroll to position [175, 0]
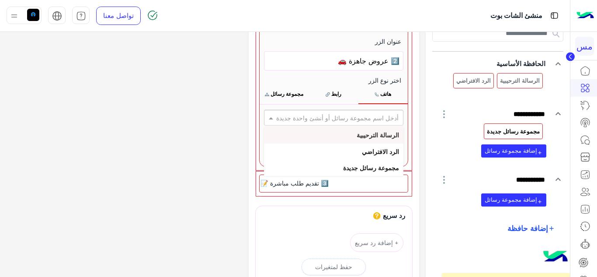
click at [272, 117] on span at bounding box center [270, 117] width 11 height 9
click at [372, 168] on b "مجموعة رسائل جديدة" at bounding box center [371, 167] width 56 height 7
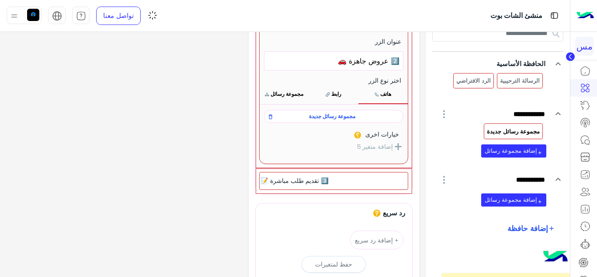
scroll to position [174, 0]
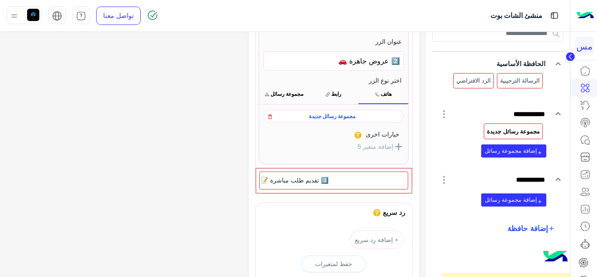
click at [271, 116] on icon at bounding box center [270, 117] width 6 height 10
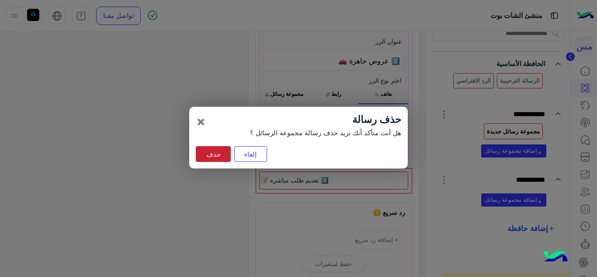
click at [221, 154] on button "حذف" at bounding box center [213, 154] width 35 height 16
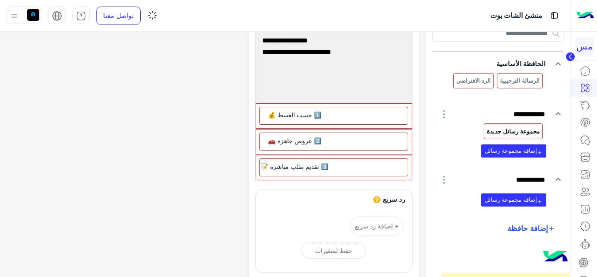
scroll to position [53, 0]
